Goal: Consume media (video, audio): Consume media (video, audio)

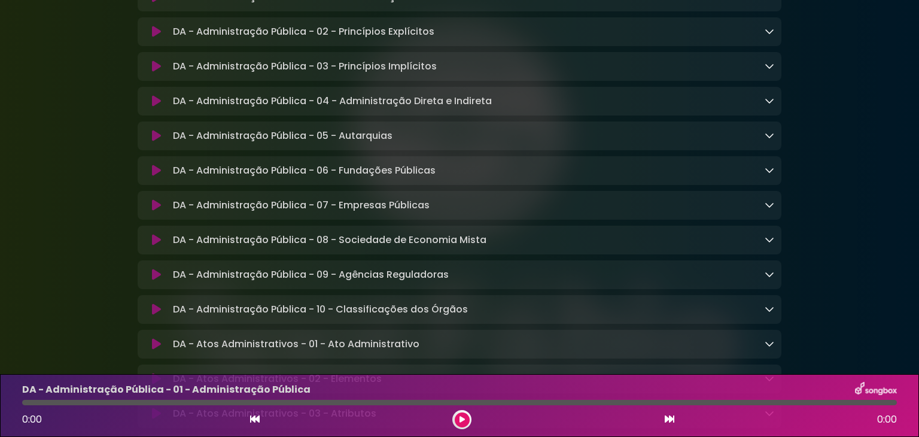
scroll to position [263, 0]
click at [383, 173] on p "DA - Administração Pública - 06 - Fundações Públicas Loading Track..." at bounding box center [304, 169] width 263 height 14
click at [765, 173] on icon at bounding box center [769, 169] width 10 height 10
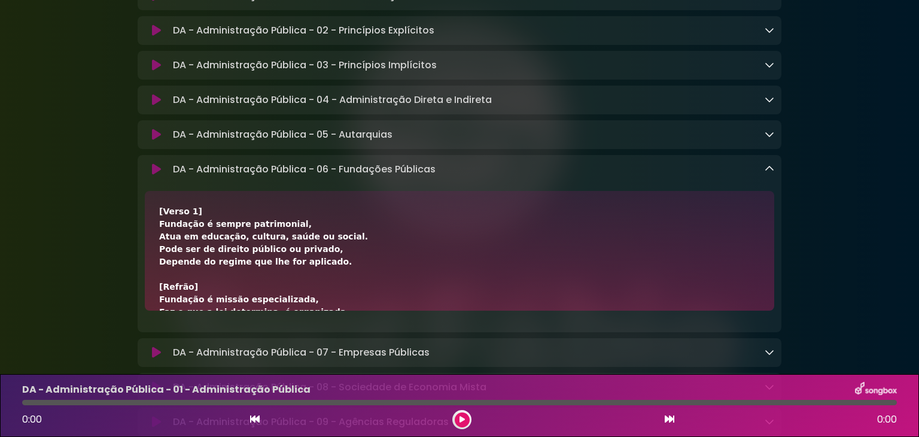
click at [607, 243] on div "[Verso 1] Fundação é sempre patrimonial, Atua em educação, cultura, saúde ou so…" at bounding box center [459, 437] width 601 height 465
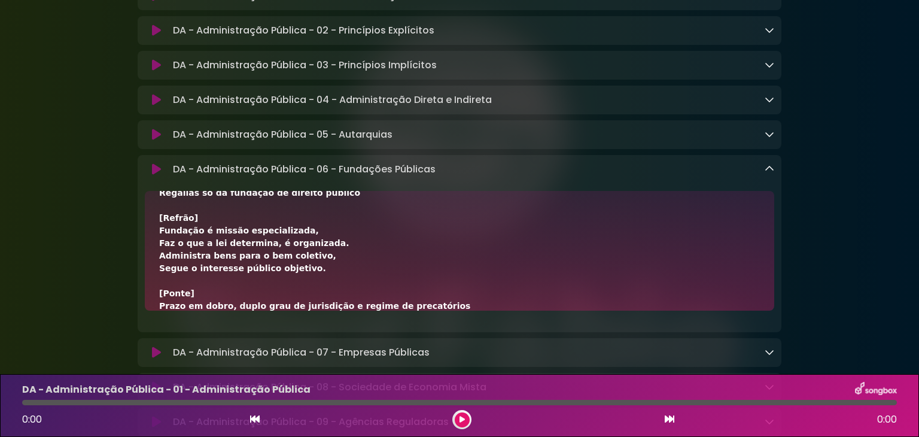
scroll to position [359, 0]
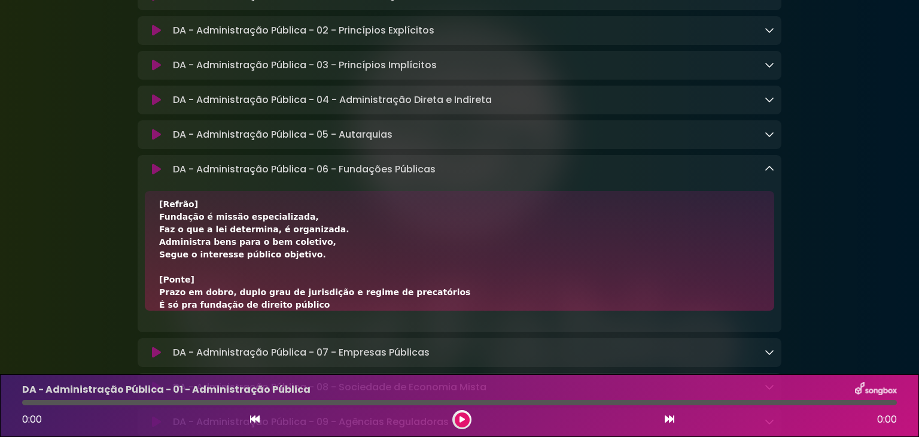
click at [152, 170] on icon at bounding box center [156, 169] width 9 height 12
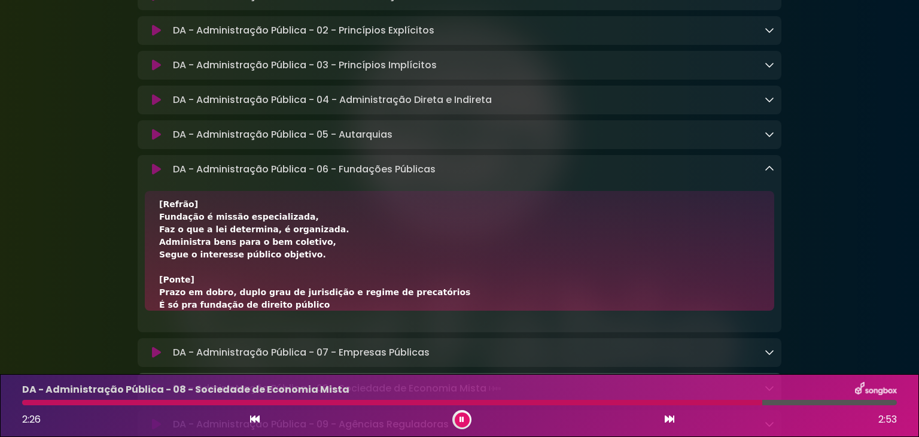
click at [145, 163] on button at bounding box center [156, 169] width 23 height 12
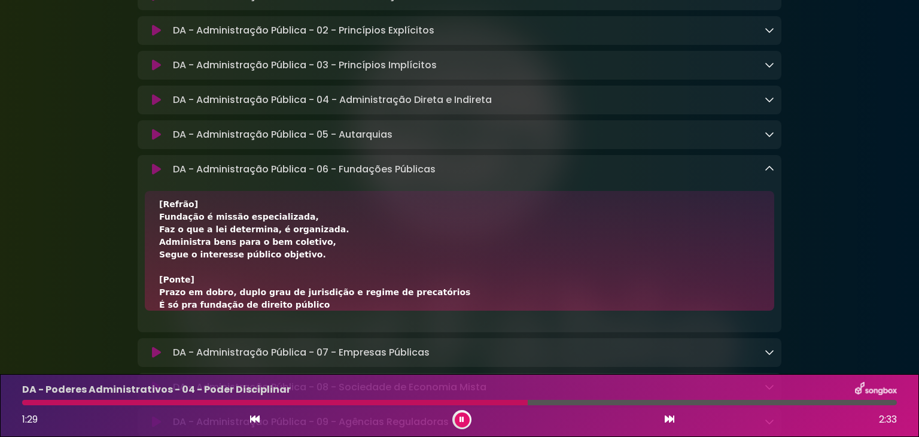
click at [464, 417] on button at bounding box center [462, 419] width 15 height 15
